Goal: Information Seeking & Learning: Learn about a topic

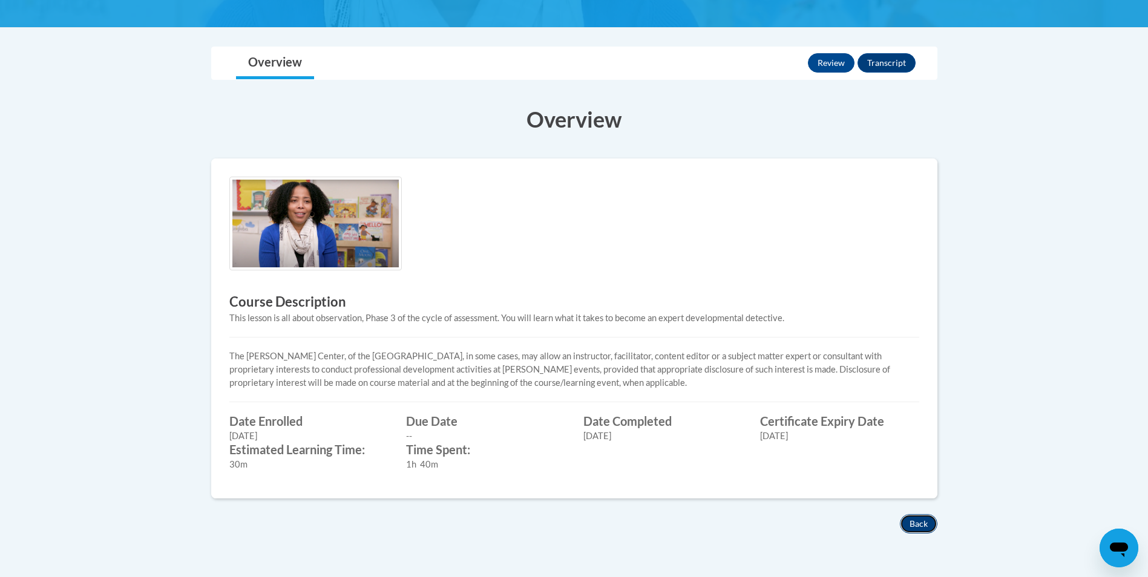
click at [917, 524] on button "Back" at bounding box center [919, 523] width 38 height 19
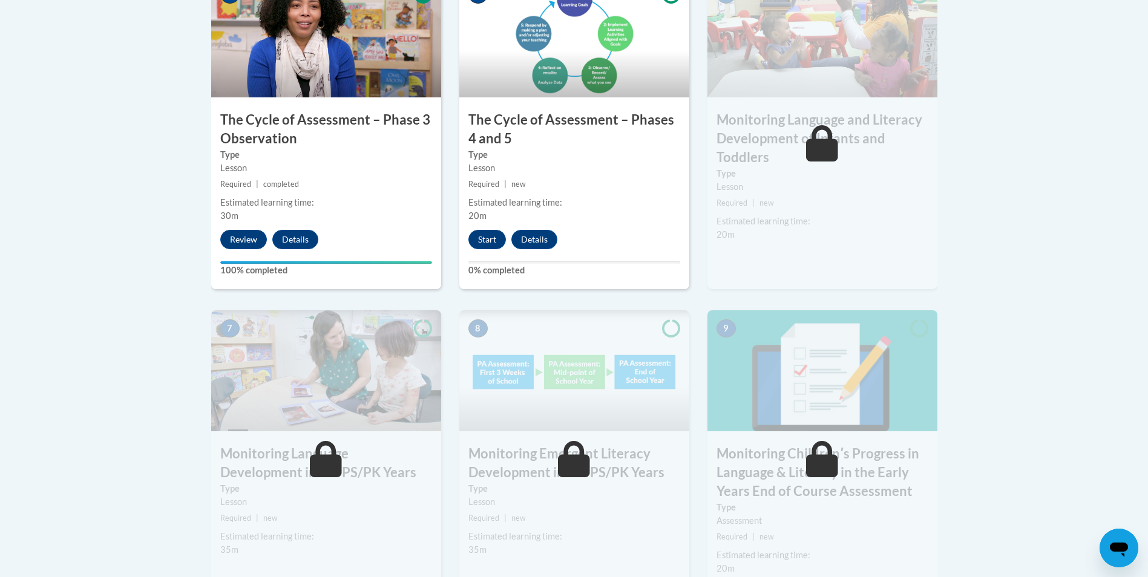
scroll to position [787, 0]
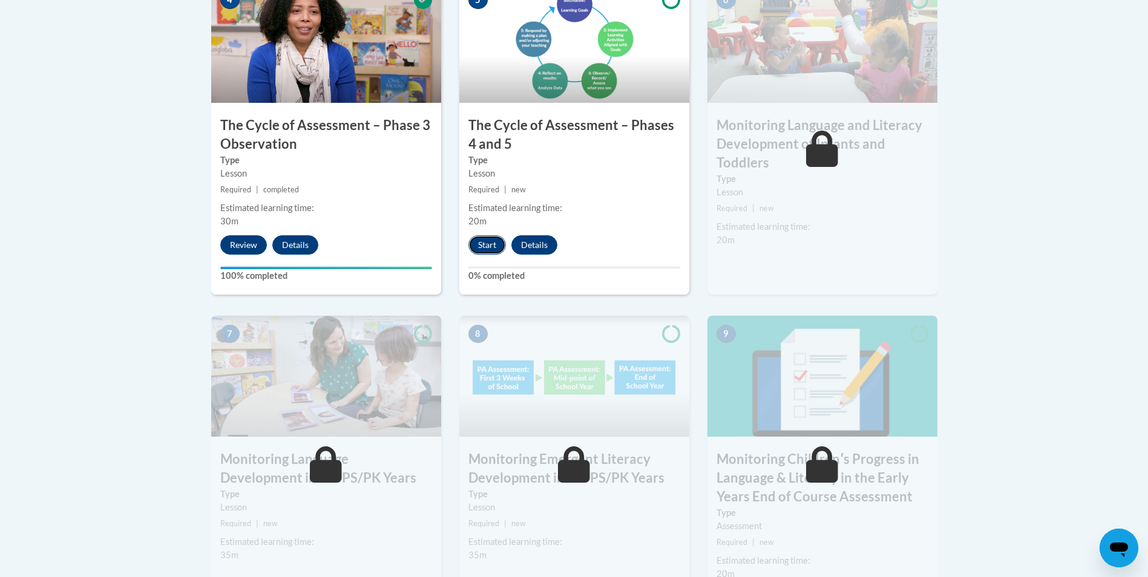
click at [487, 246] on button "Start" at bounding box center [487, 244] width 38 height 19
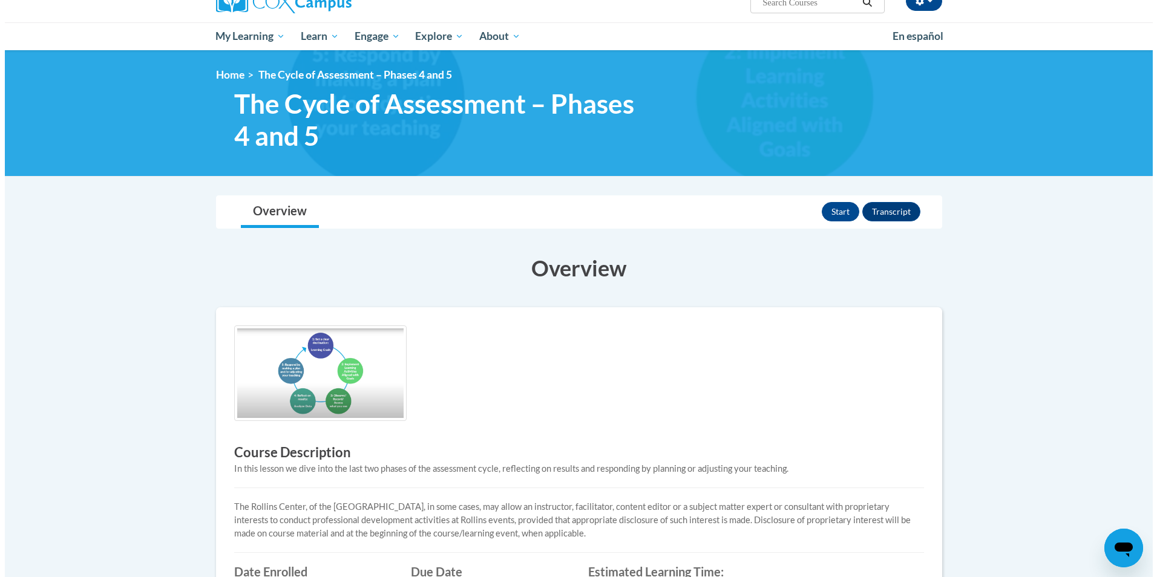
scroll to position [242, 0]
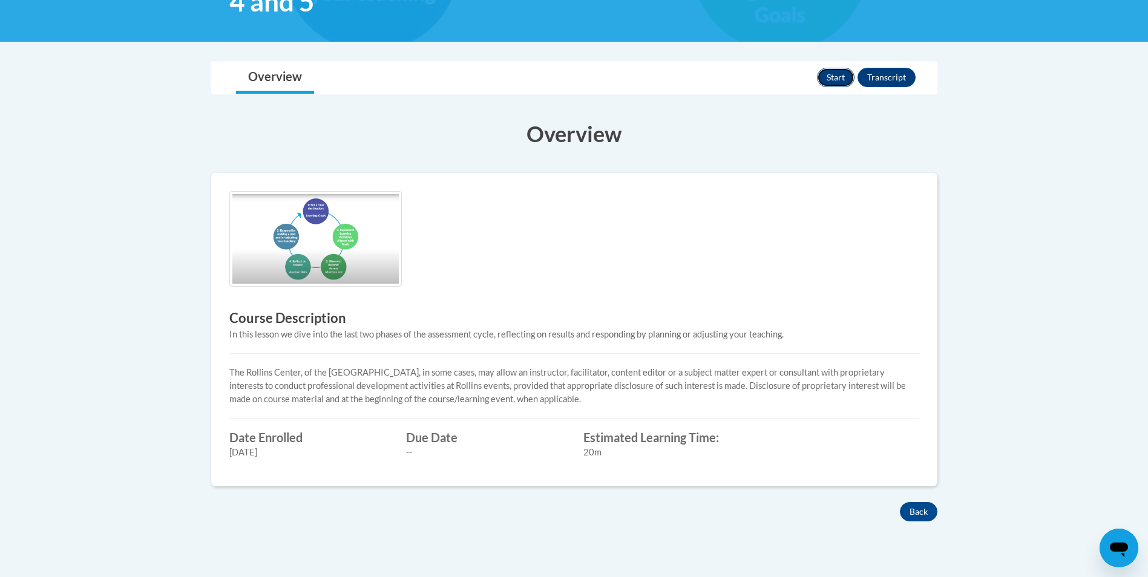
click at [841, 79] on button "Start" at bounding box center [836, 77] width 38 height 19
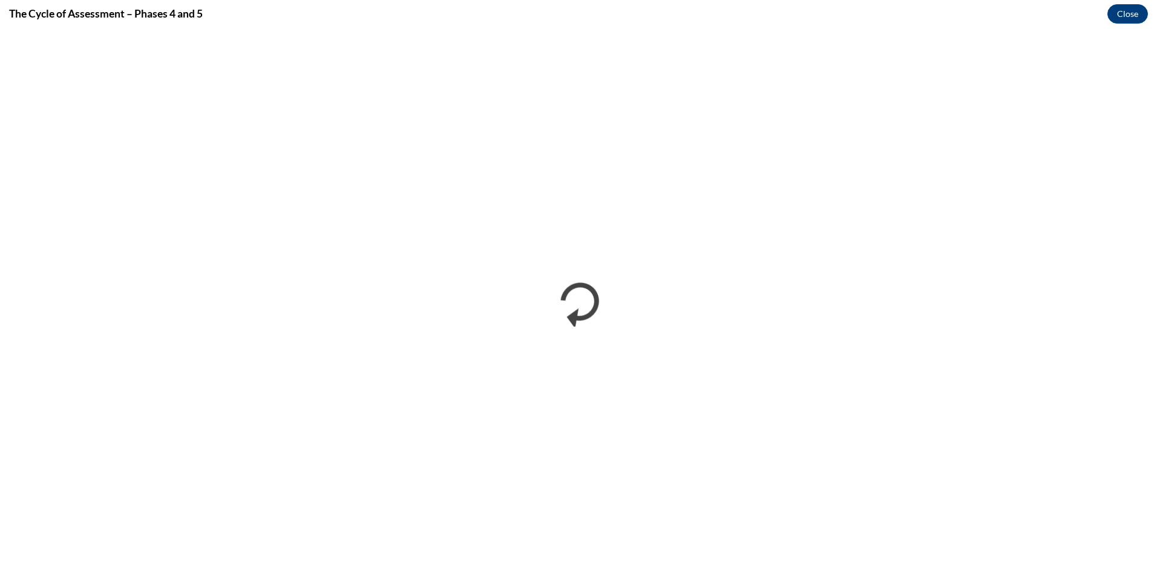
scroll to position [0, 0]
